Goal: Task Accomplishment & Management: Complete application form

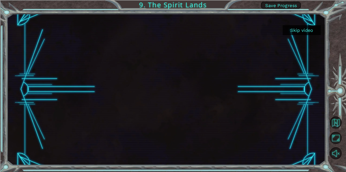
click at [296, 31] on button "Skip video" at bounding box center [302, 30] width 38 height 10
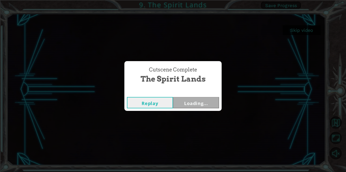
click at [21, 34] on div "Cutscene Complete The Spirit Lands Replay Loading..." at bounding box center [173, 86] width 346 height 172
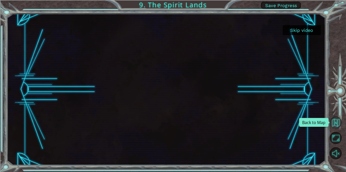
click at [337, 127] on button "Back to Map" at bounding box center [336, 123] width 12 height 12
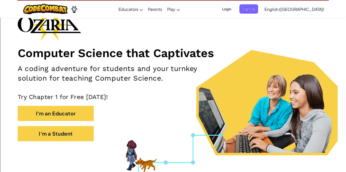
scroll to position [36, 0]
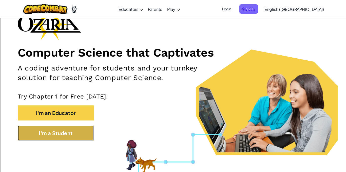
click at [83, 138] on button "I'm a Student" at bounding box center [56, 133] width 76 height 15
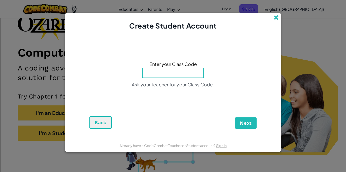
click at [277, 15] on span at bounding box center [275, 17] width 5 height 5
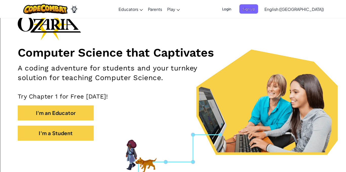
click at [234, 7] on span "Login" at bounding box center [226, 8] width 15 height 9
